Goal: Information Seeking & Learning: Learn about a topic

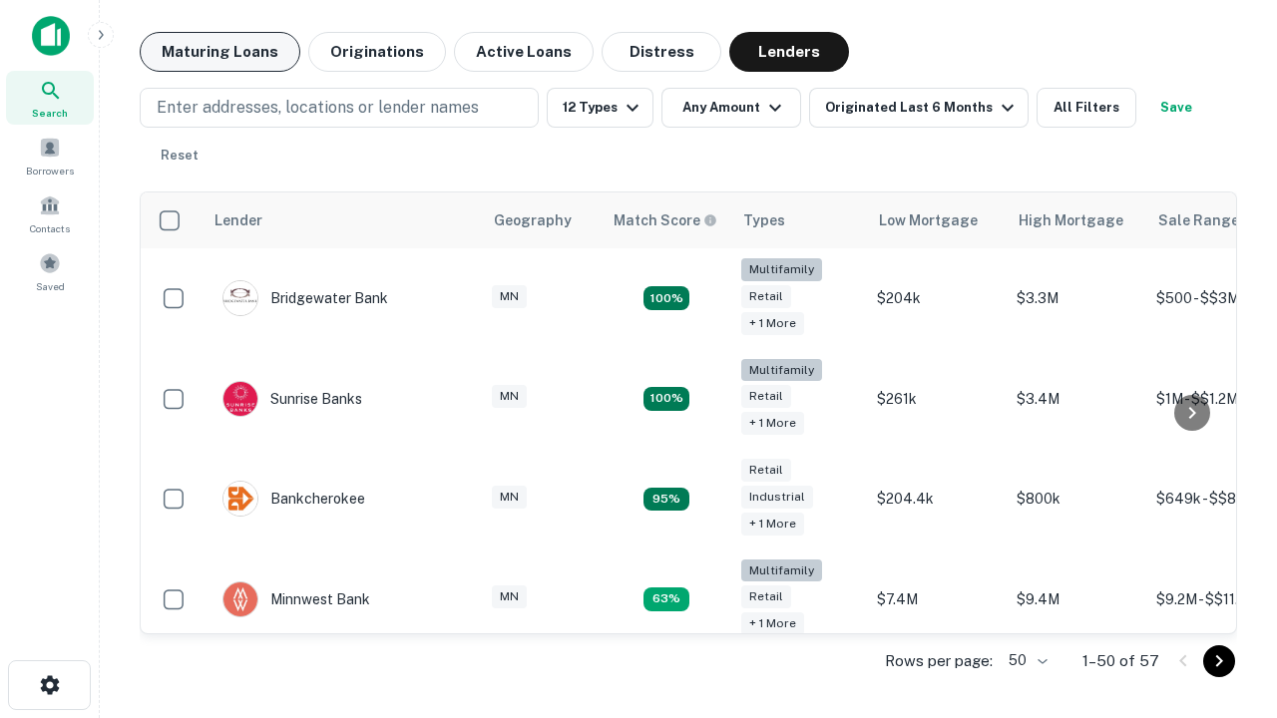
click at [219, 52] on button "Maturing Loans" at bounding box center [220, 52] width 161 height 40
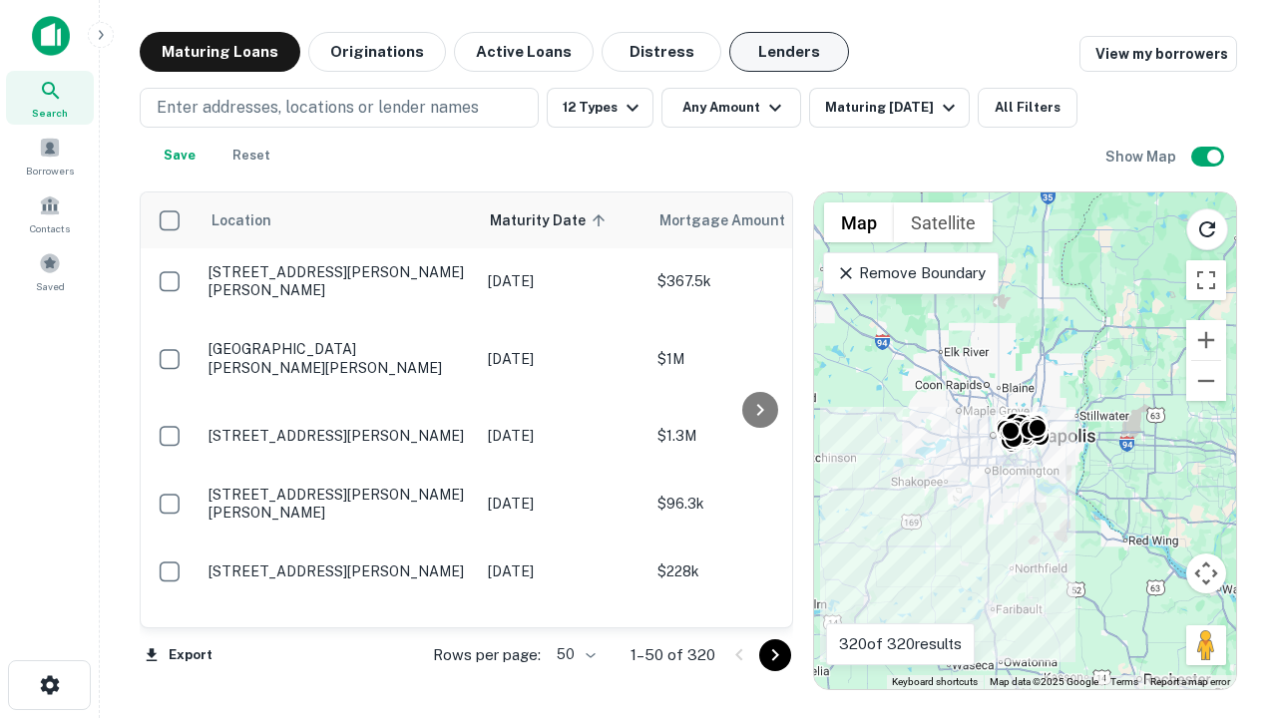
click at [789, 52] on button "Lenders" at bounding box center [789, 52] width 120 height 40
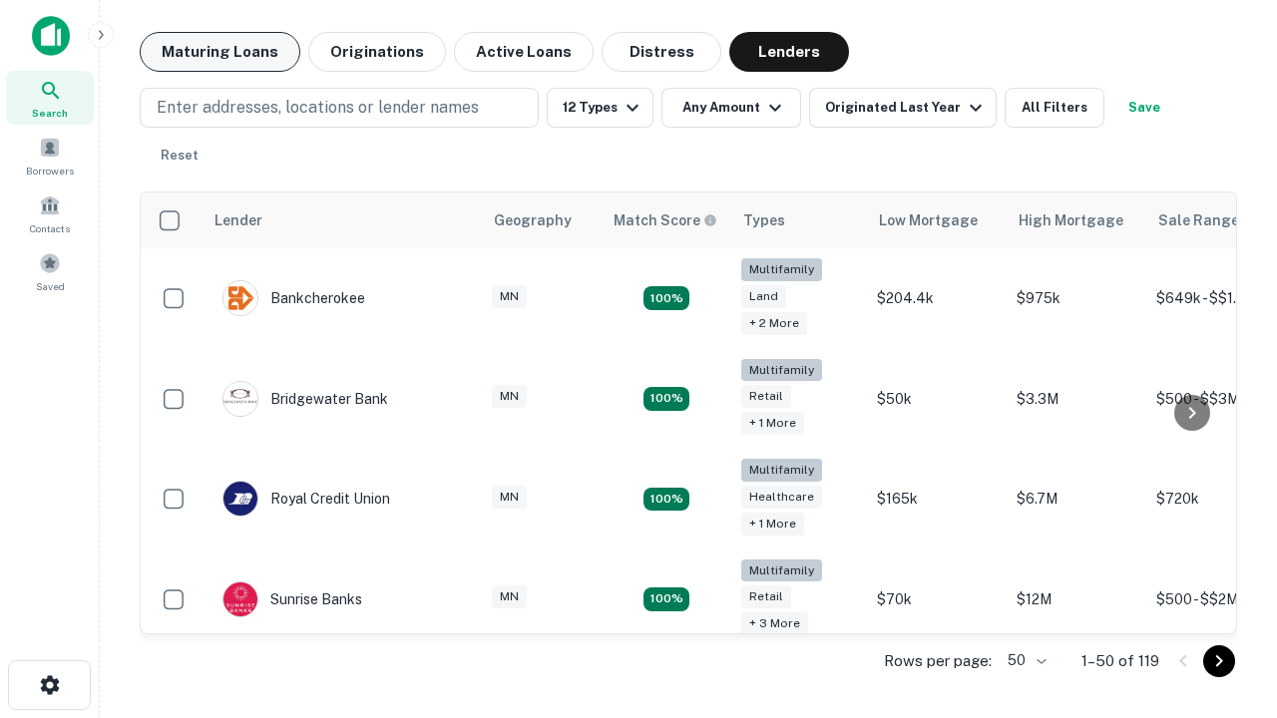
click at [219, 52] on button "Maturing Loans" at bounding box center [220, 52] width 161 height 40
